Goal: Navigation & Orientation: Find specific page/section

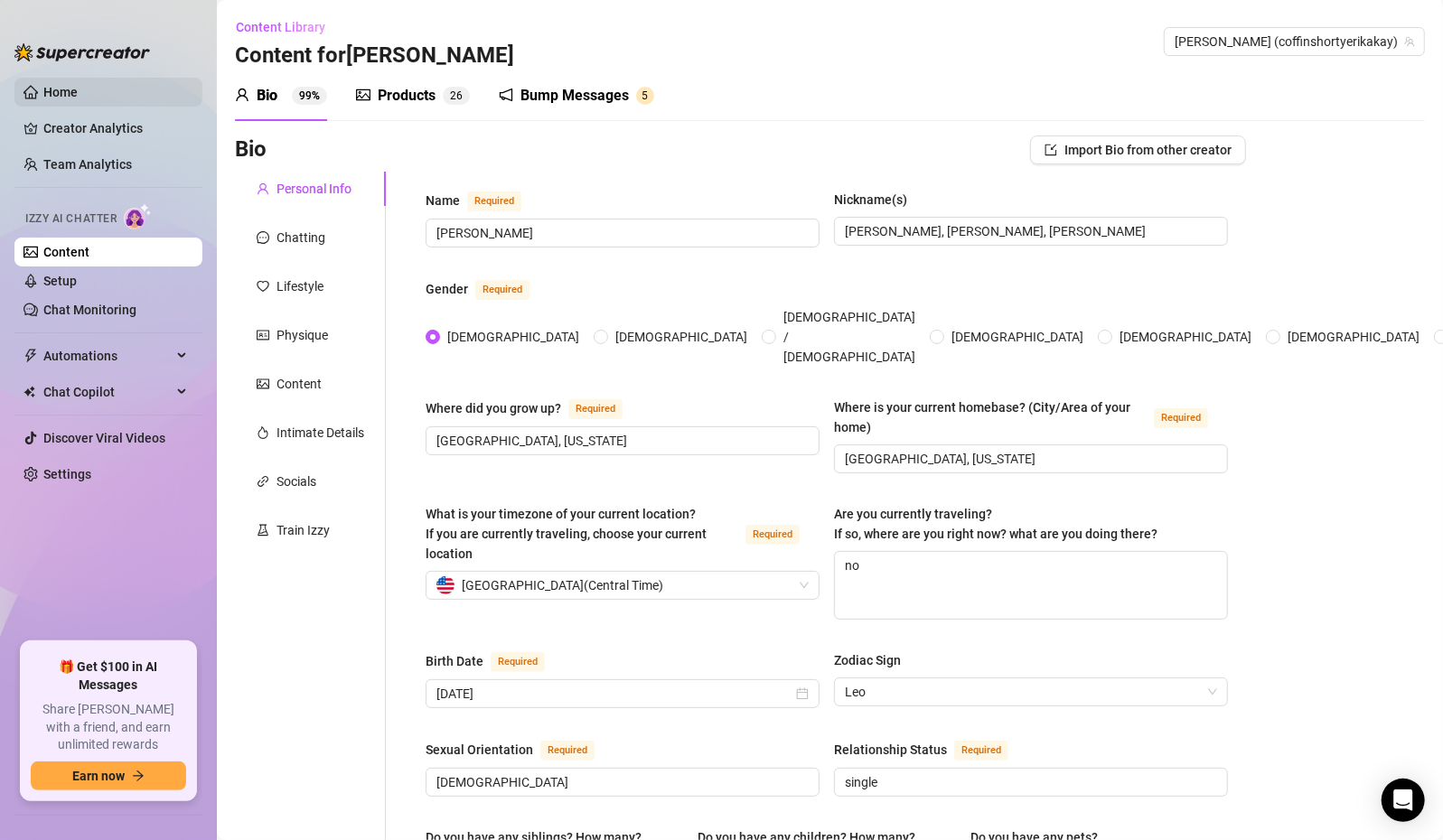
click at [55, 94] on link "Home" at bounding box center [61, 91] width 34 height 14
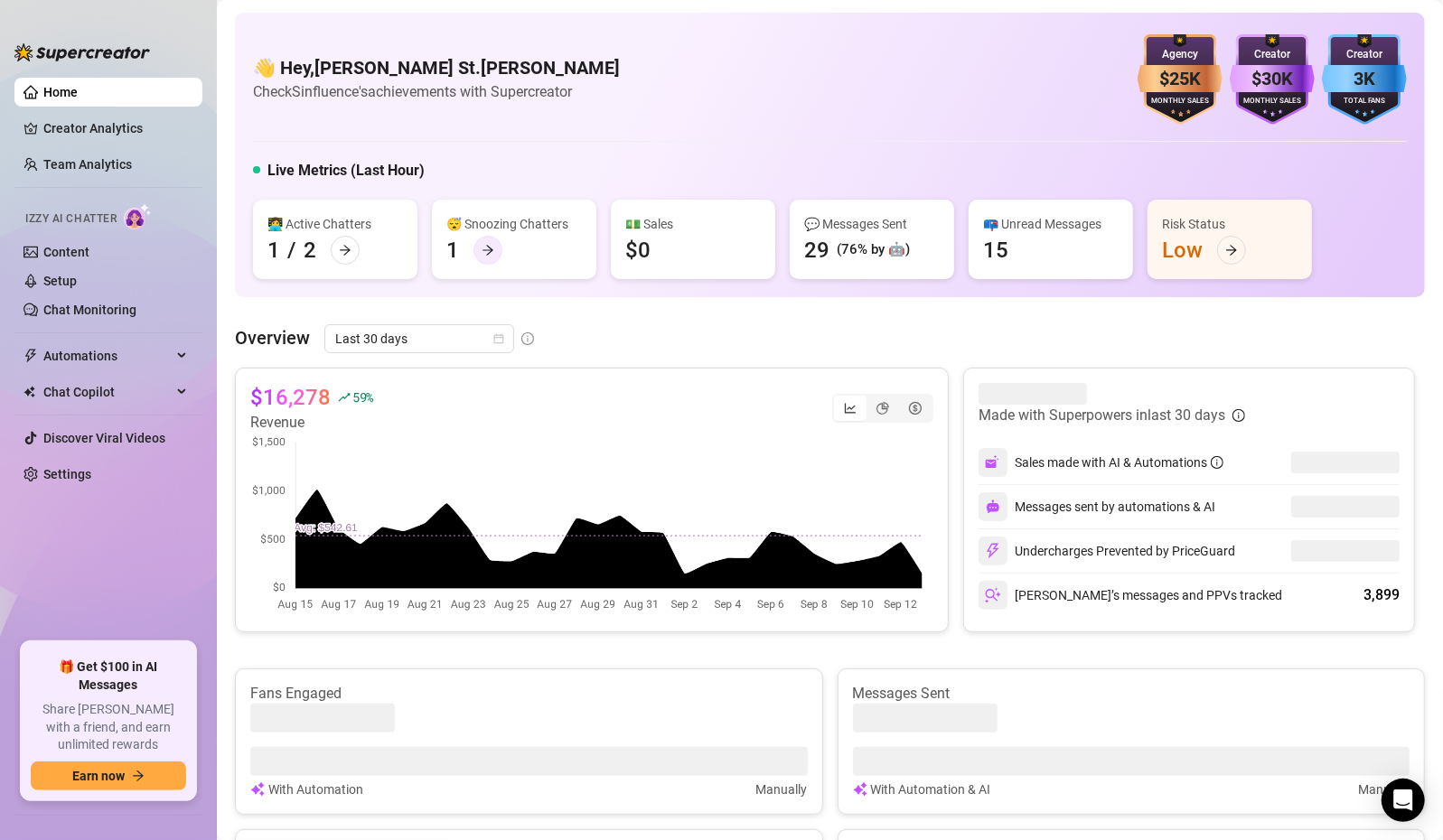
click at [498, 248] on div at bounding box center [488, 250] width 28 height 28
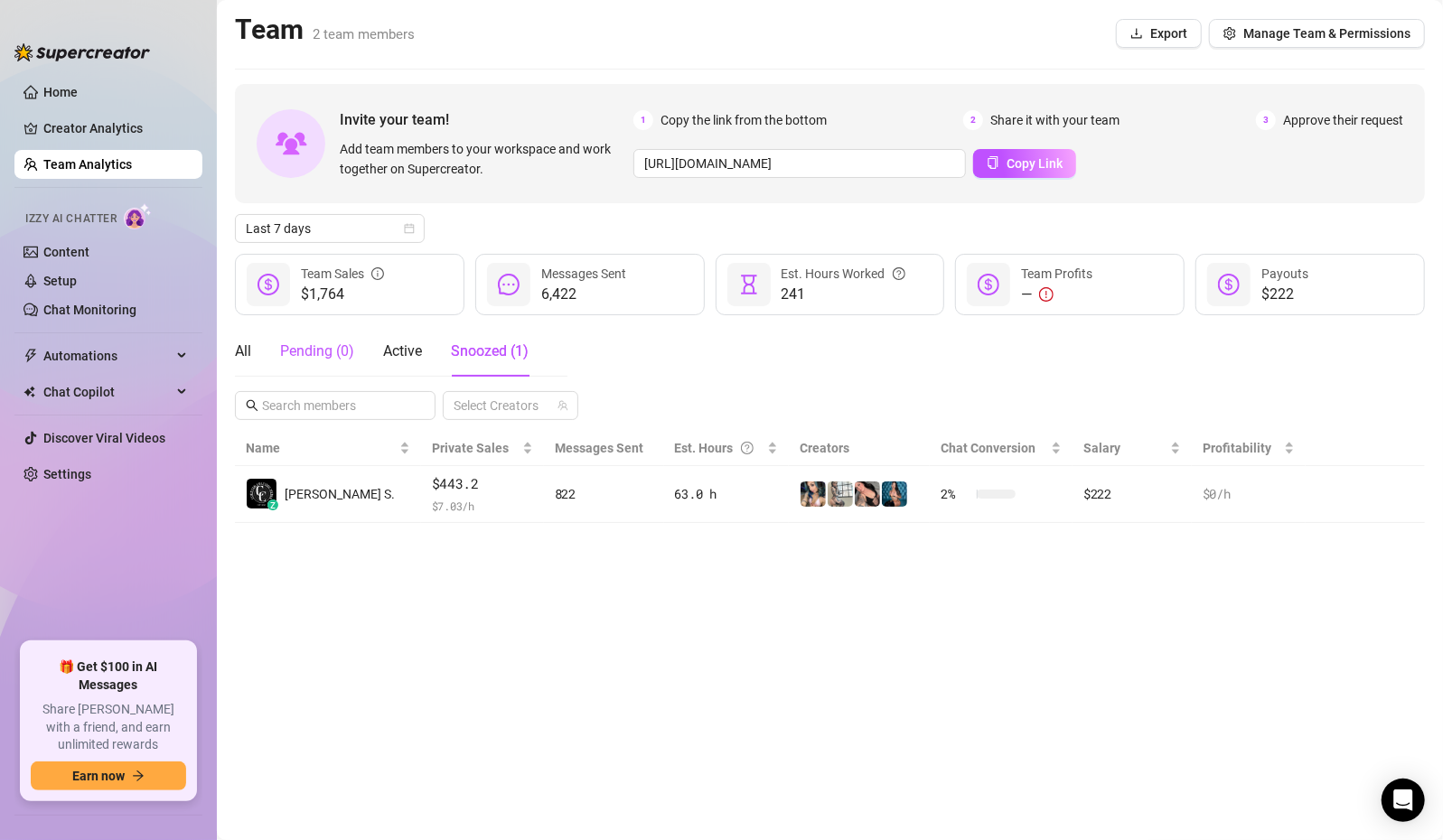
click at [328, 360] on div "Pending ( 0 )" at bounding box center [317, 351] width 74 height 22
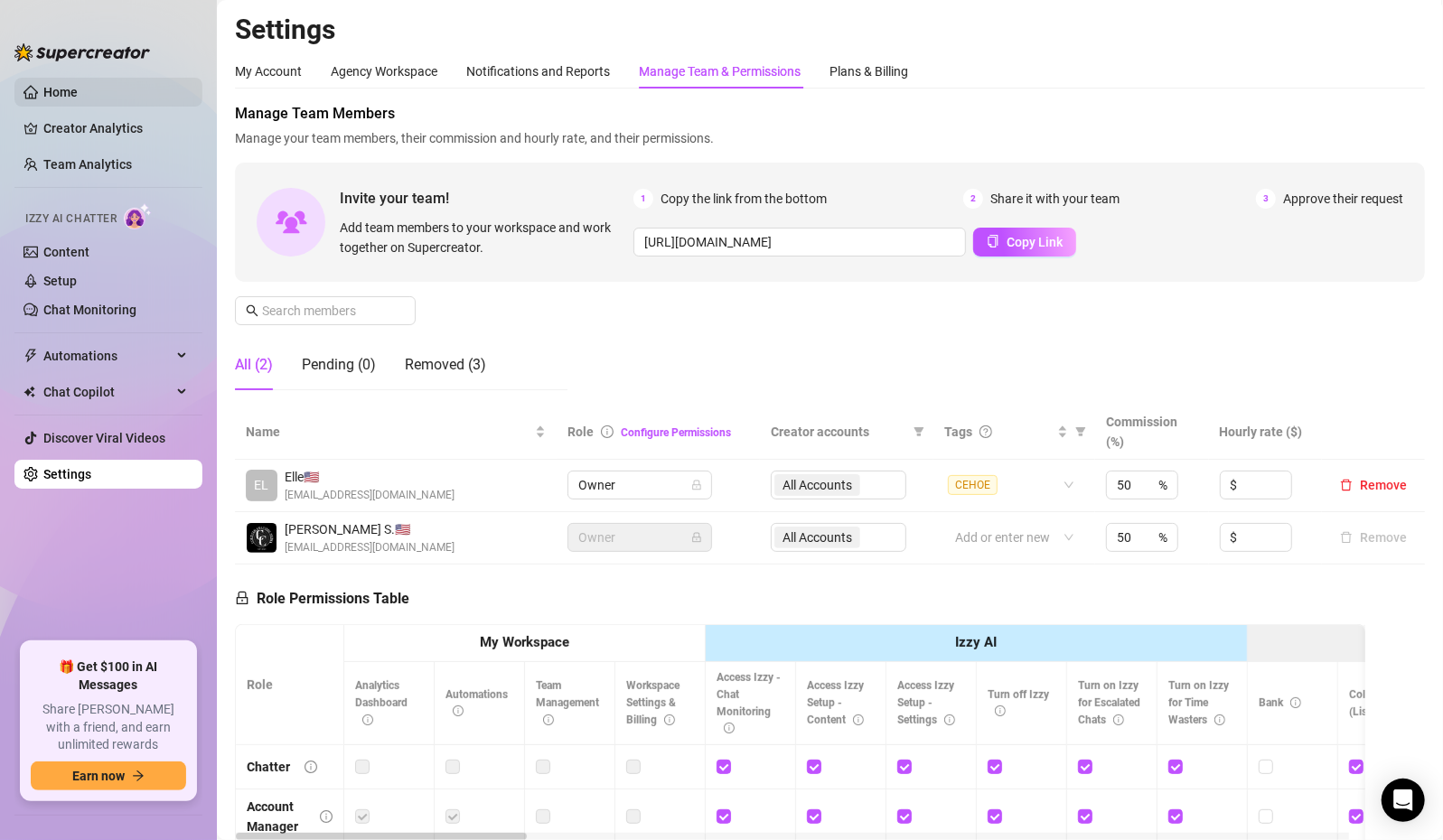
click at [78, 89] on link "Home" at bounding box center [61, 91] width 34 height 14
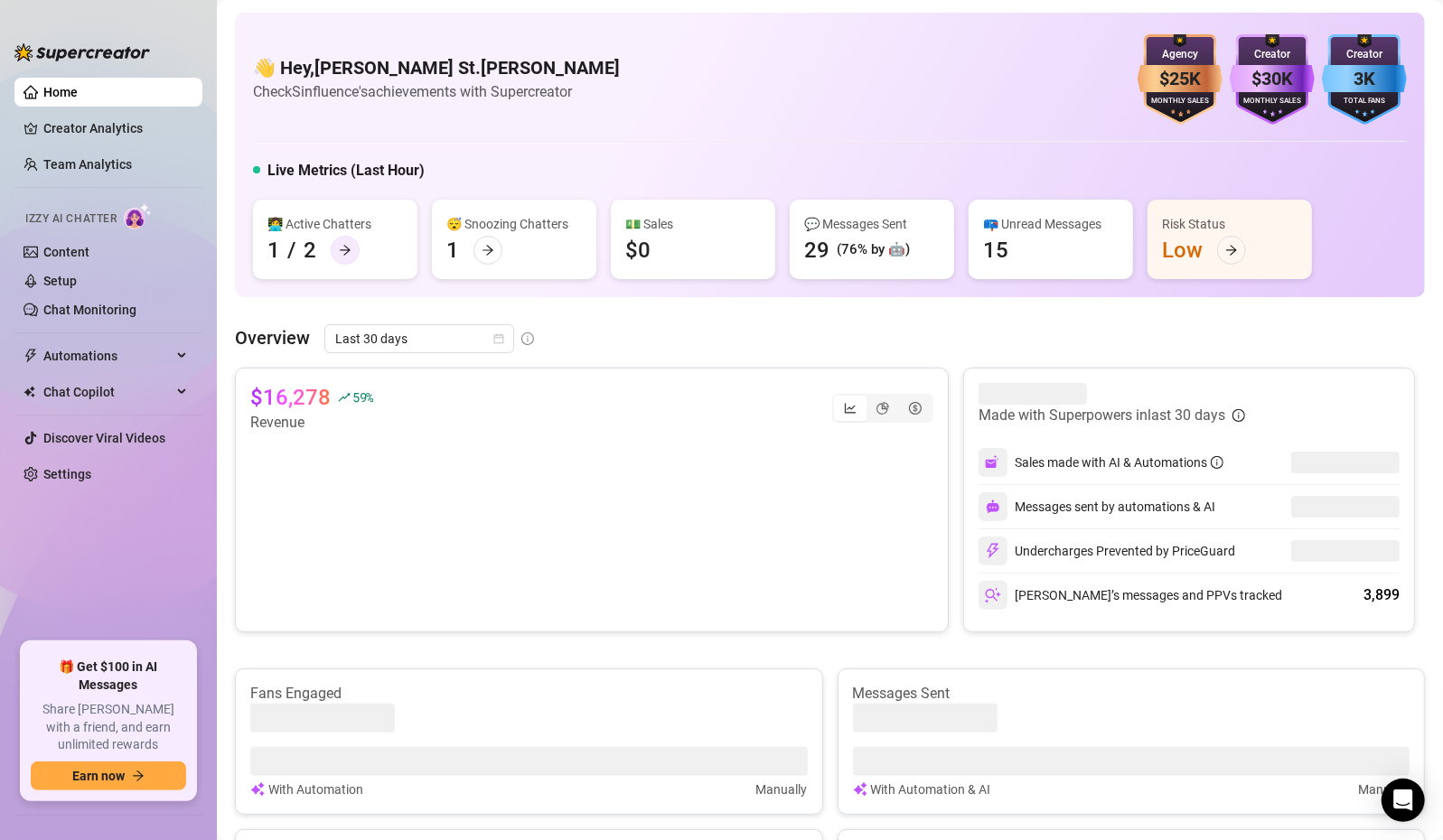
click at [347, 248] on icon "arrow-right" at bounding box center [345, 250] width 12 height 12
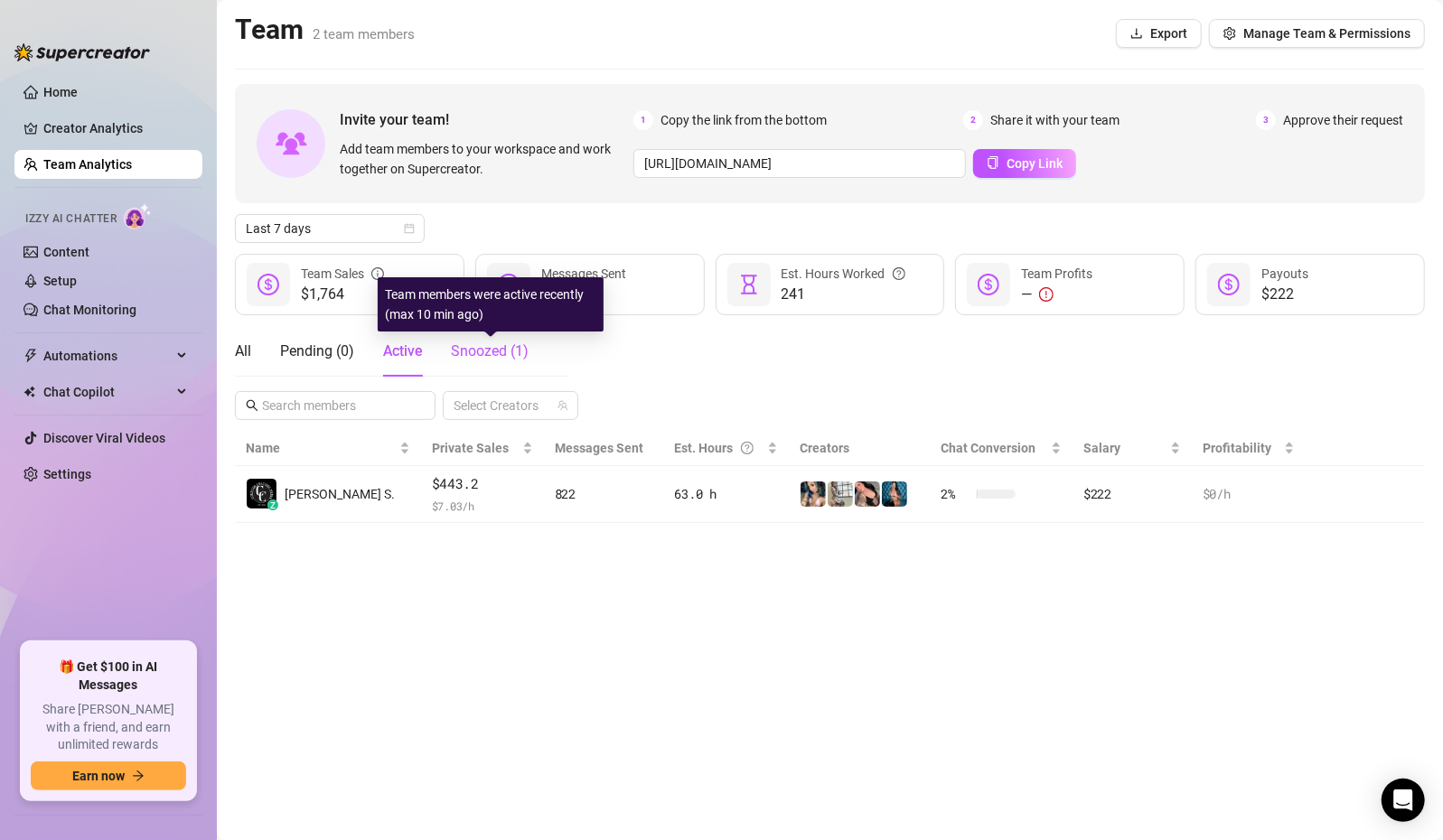
click at [460, 350] on span "Snoozed ( 1 )" at bounding box center [490, 351] width 78 height 17
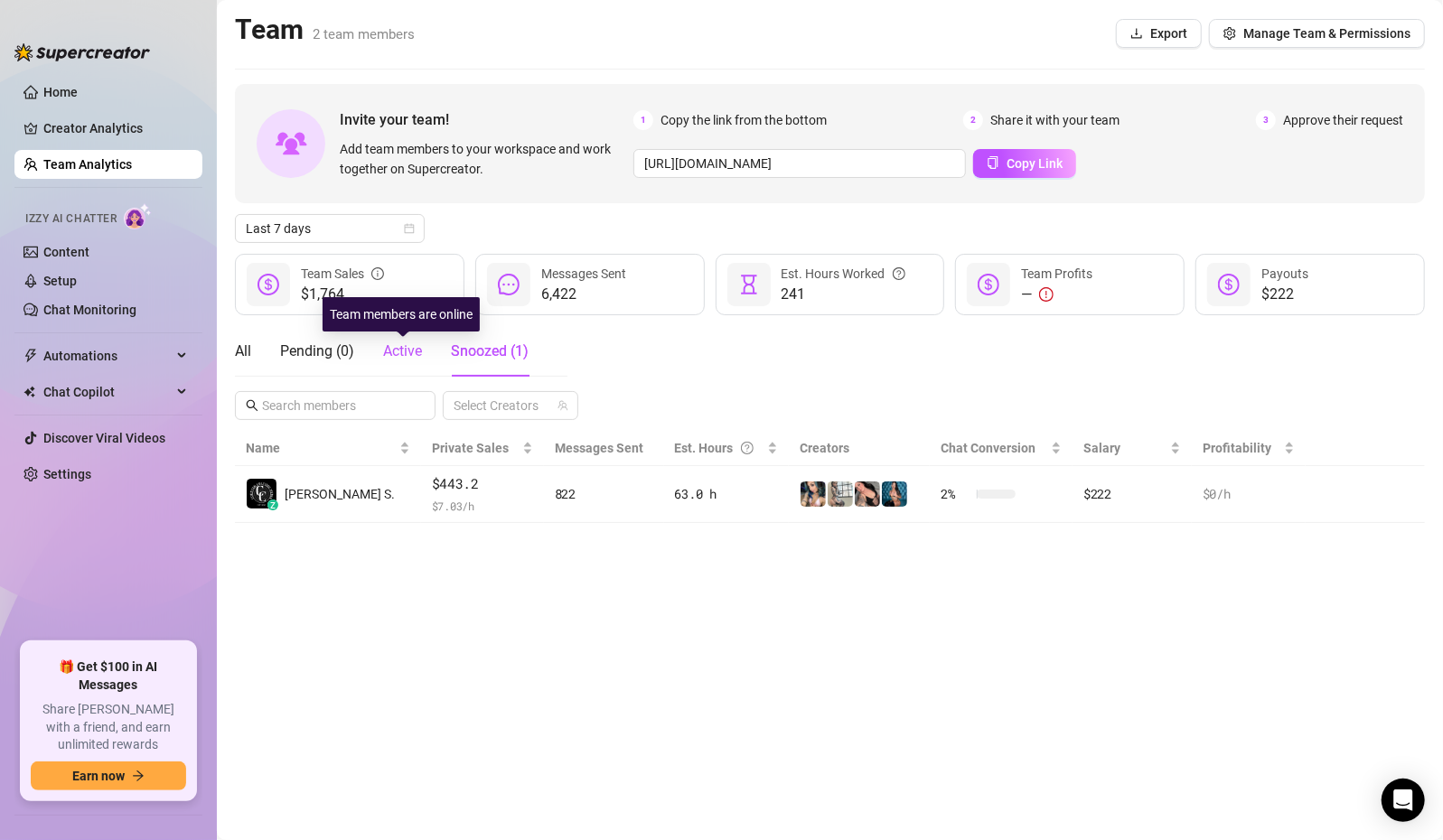
click at [408, 353] on span "Active" at bounding box center [403, 351] width 39 height 17
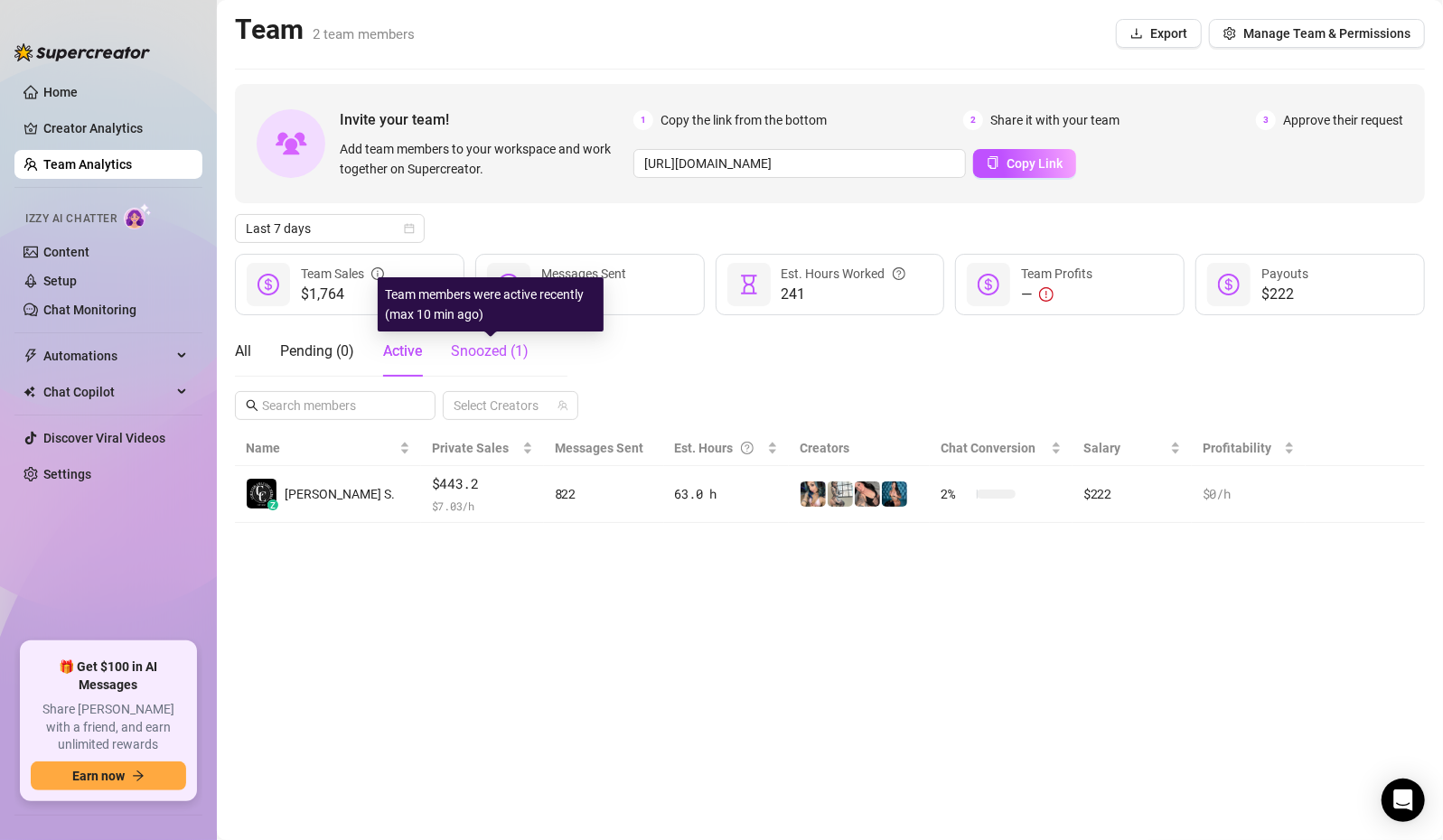
click at [460, 349] on span "Snoozed ( 1 )" at bounding box center [490, 351] width 78 height 17
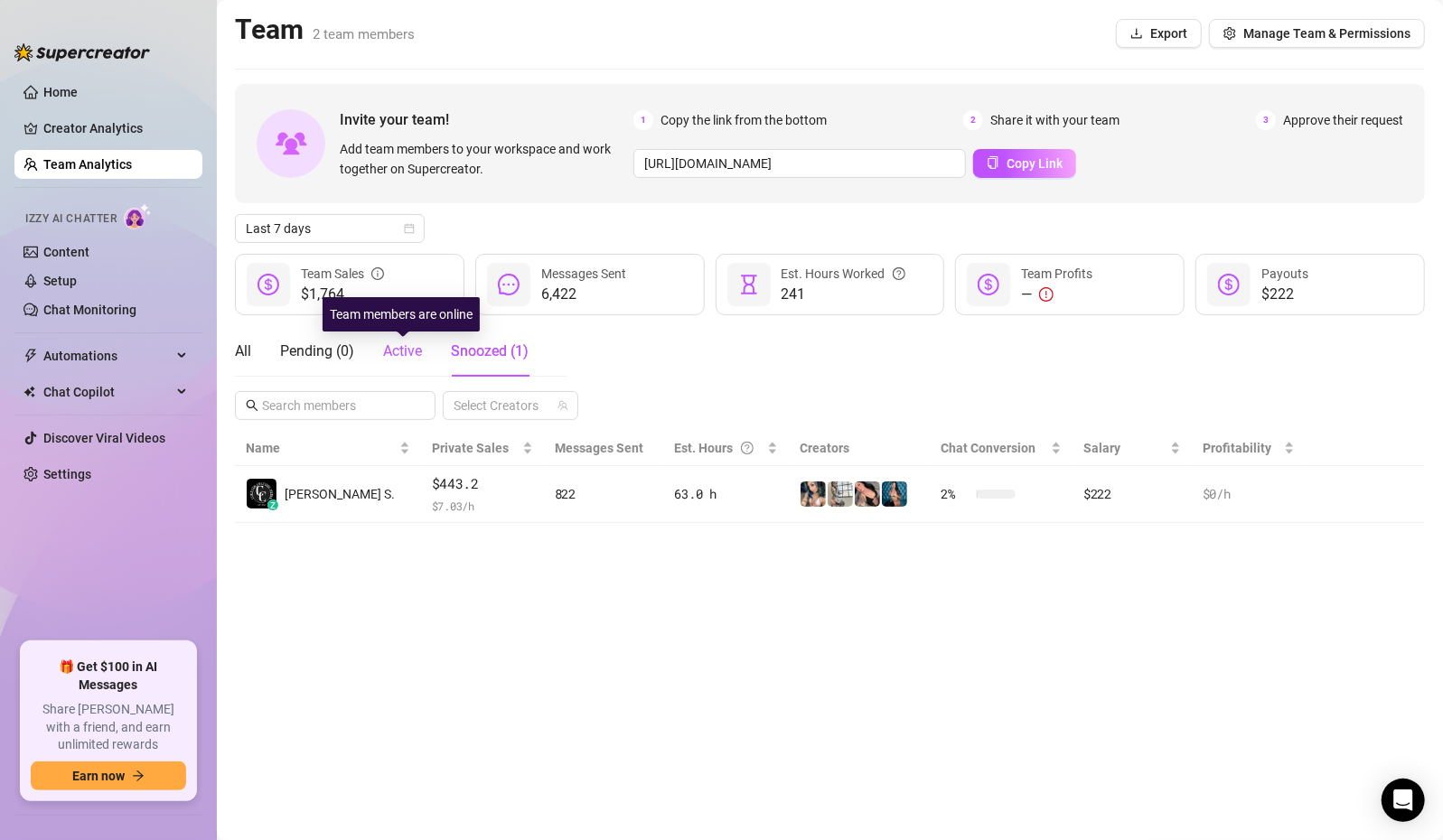
click at [402, 349] on span "Active" at bounding box center [403, 351] width 39 height 17
click at [465, 352] on span "Snoozed ( 1 )" at bounding box center [490, 351] width 78 height 17
click at [416, 355] on span "Active" at bounding box center [403, 351] width 39 height 17
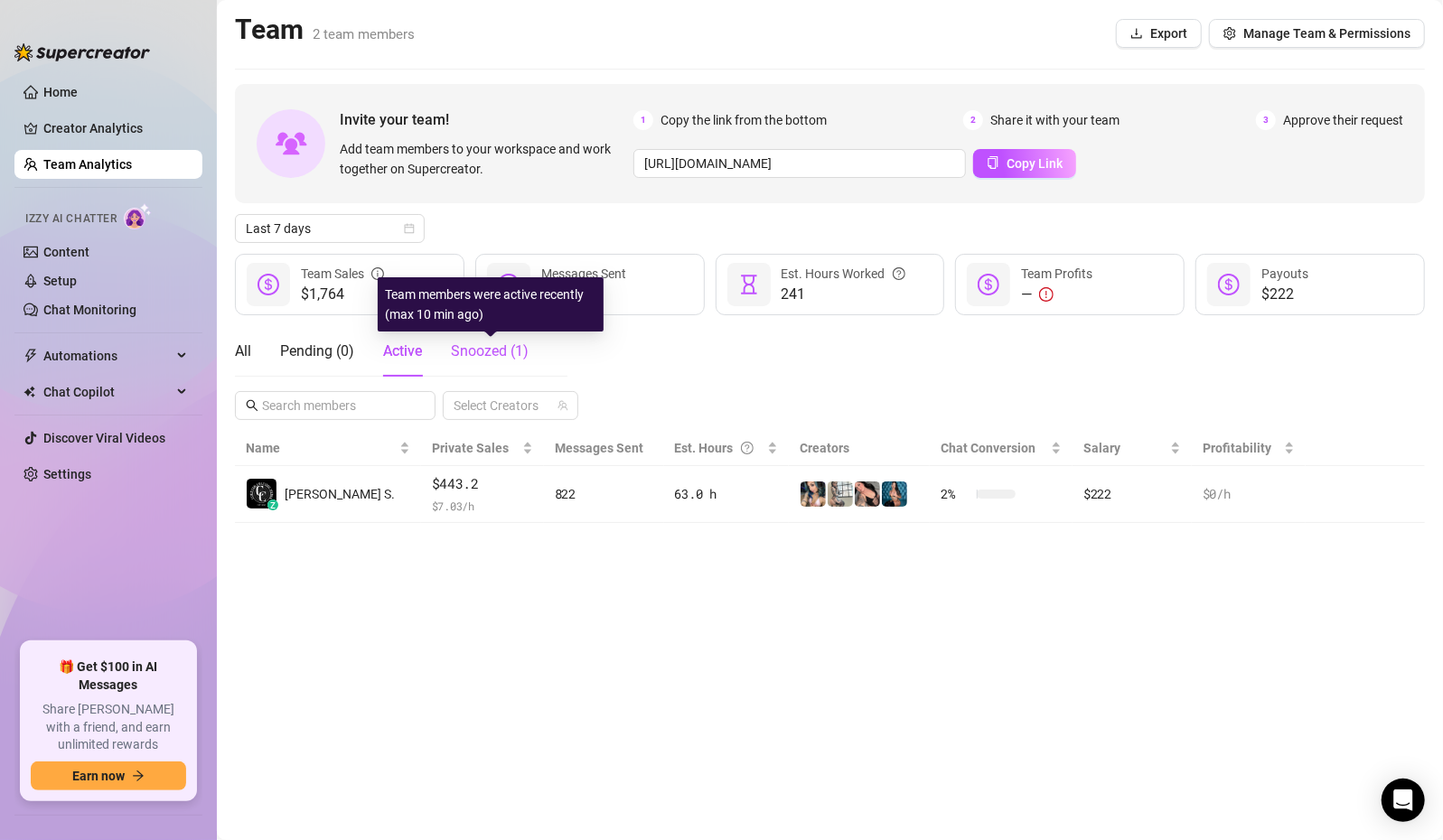
click at [454, 350] on span "Snoozed ( 1 )" at bounding box center [490, 351] width 78 height 17
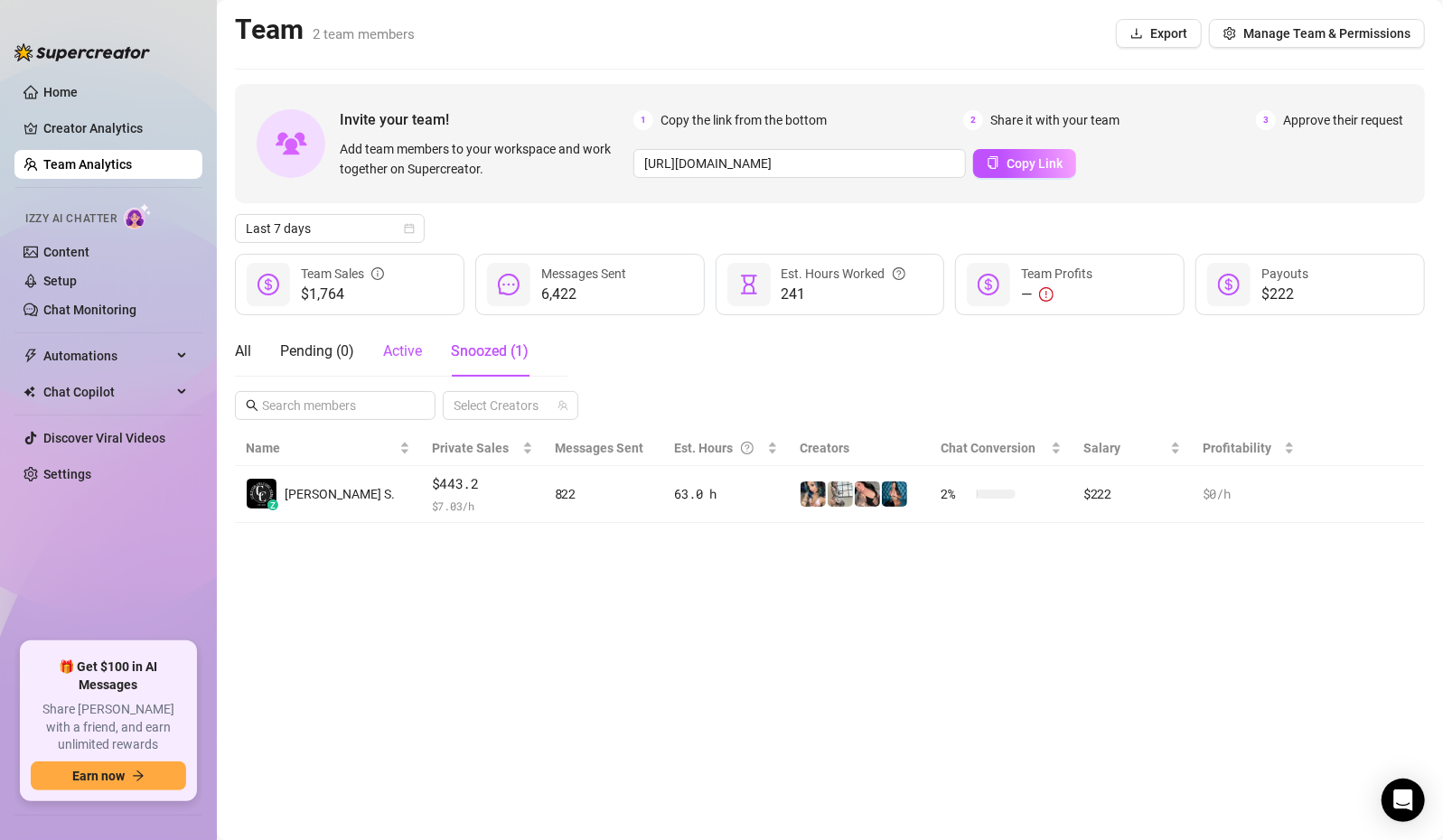
click at [389, 347] on span "Active" at bounding box center [403, 351] width 39 height 17
click at [464, 341] on div "Snoozed ( 1 )" at bounding box center [490, 351] width 78 height 22
click at [391, 348] on span "Active" at bounding box center [403, 351] width 39 height 17
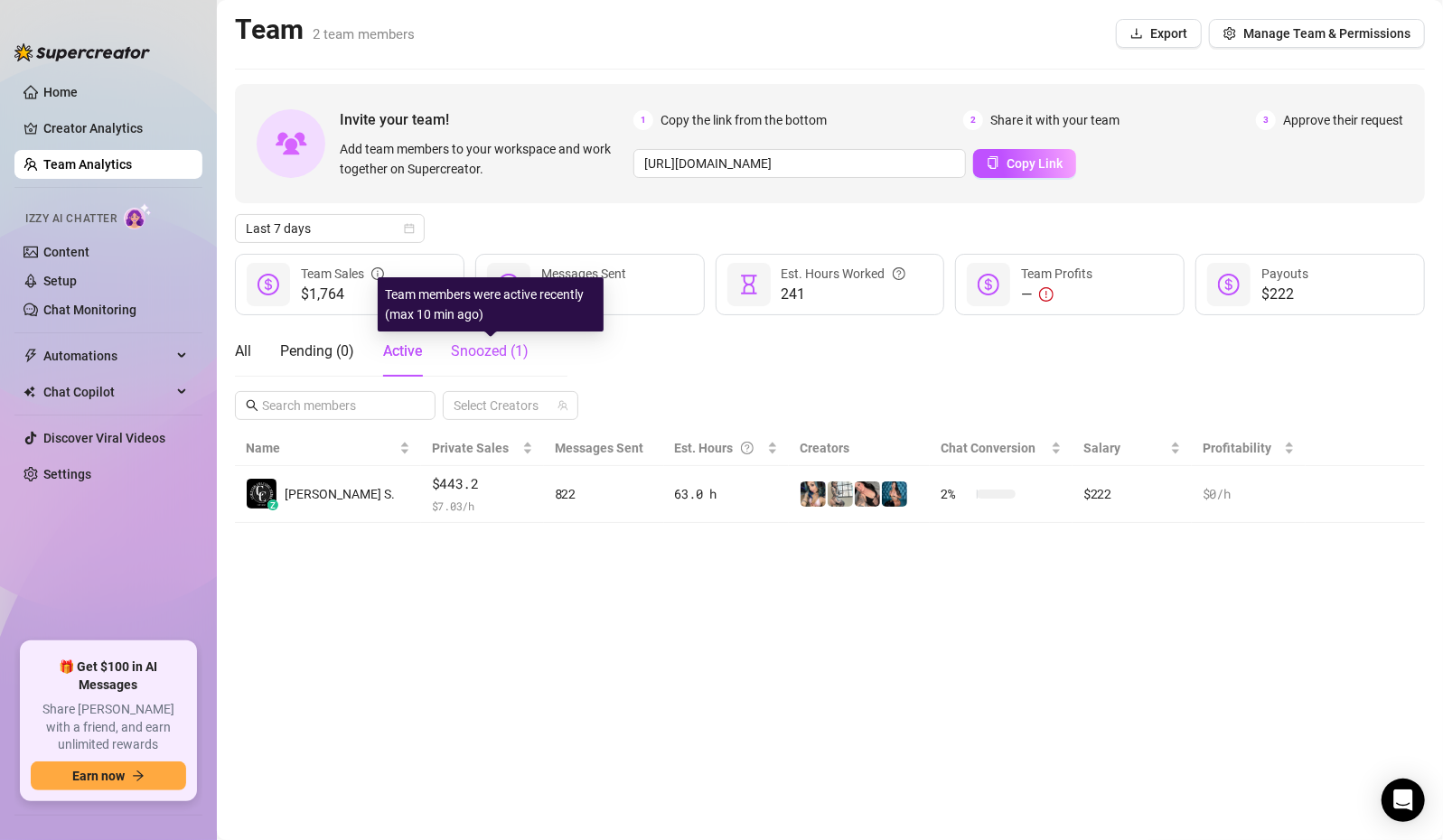
click at [470, 355] on span "Snoozed ( 1 )" at bounding box center [490, 351] width 78 height 17
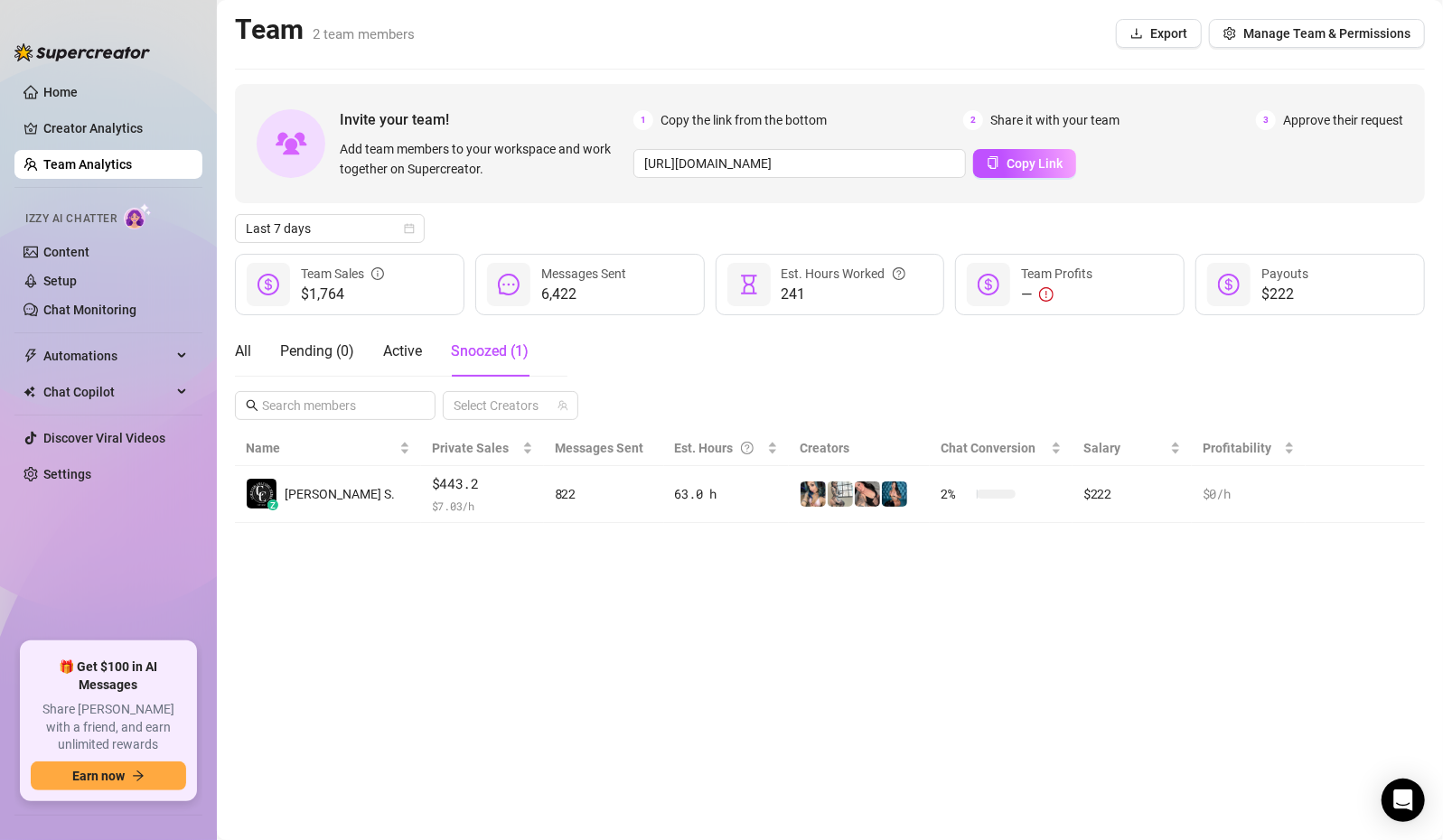
click at [431, 353] on div "All Pending ( 0 ) Active Snoozed ( 1 )" at bounding box center [382, 351] width 293 height 50
click at [48, 88] on link "Home" at bounding box center [61, 91] width 34 height 14
